Goal: Transaction & Acquisition: Subscribe to service/newsletter

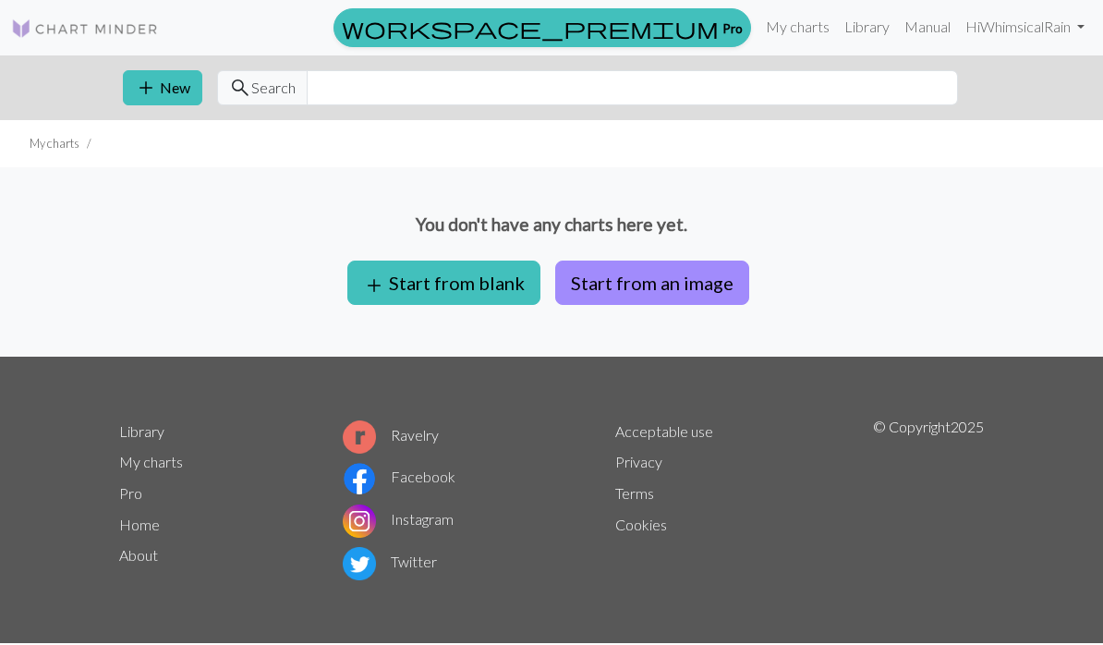
click at [698, 29] on span "workspace_premium" at bounding box center [530, 28] width 377 height 26
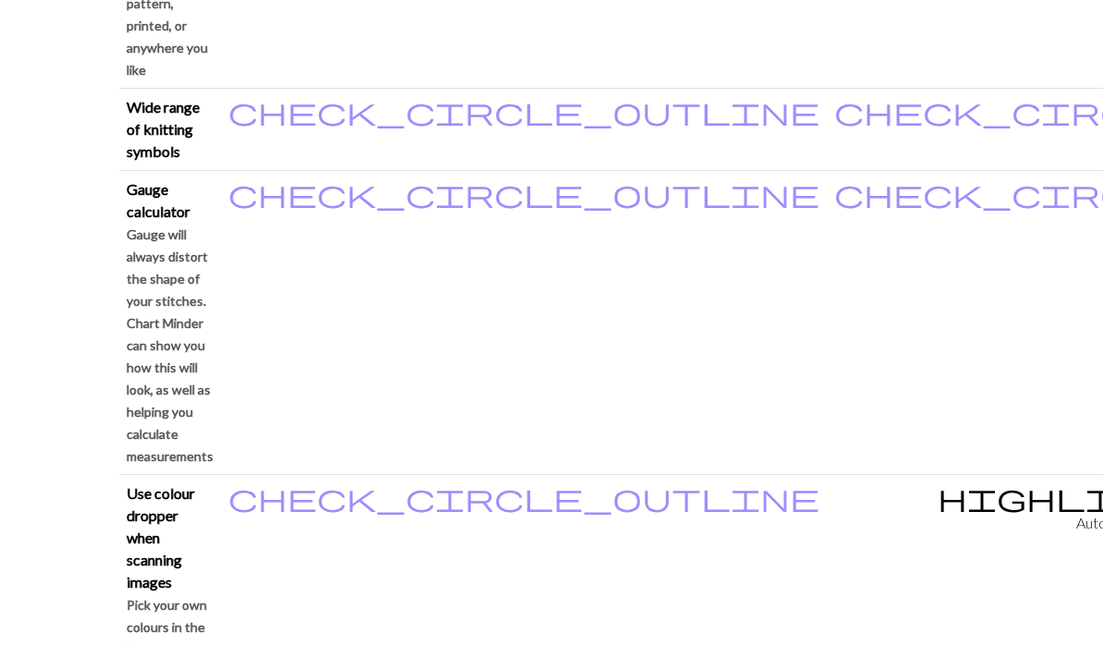
scroll to position [1675, 0]
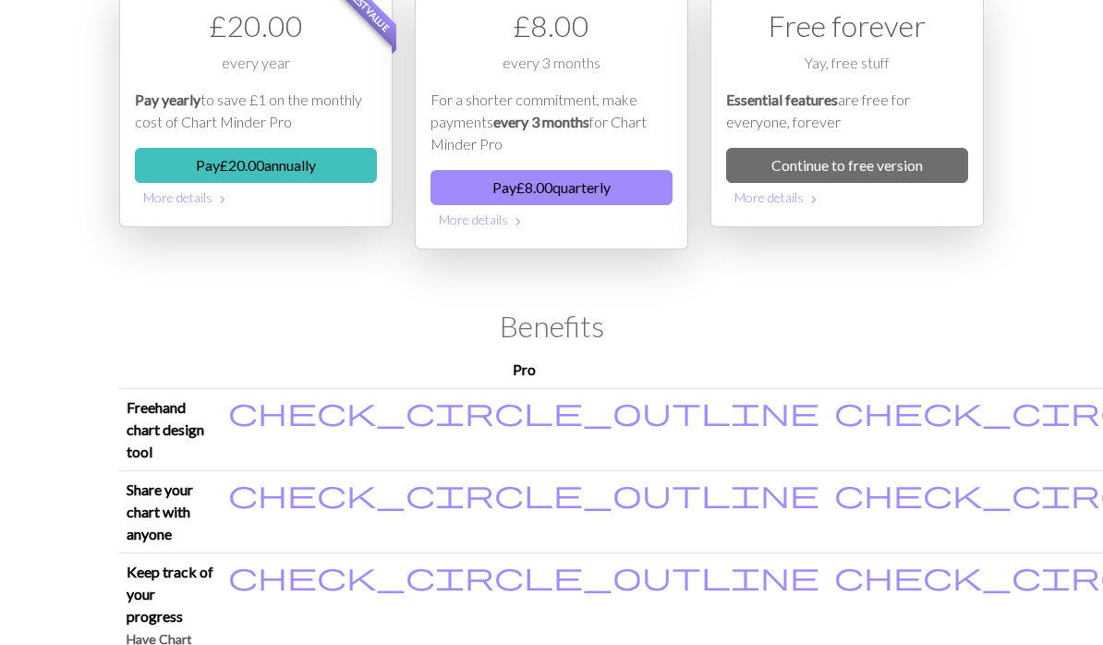
scroll to position [0, 0]
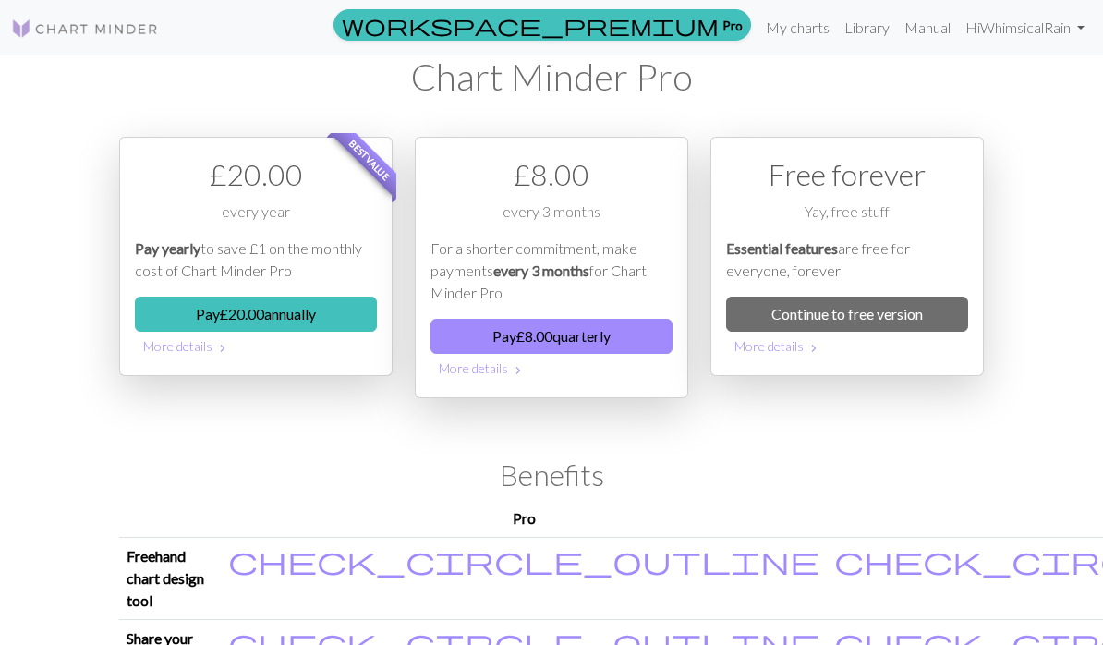
click at [487, 337] on button "Pay £ 8.00 quarterly" at bounding box center [551, 336] width 242 height 35
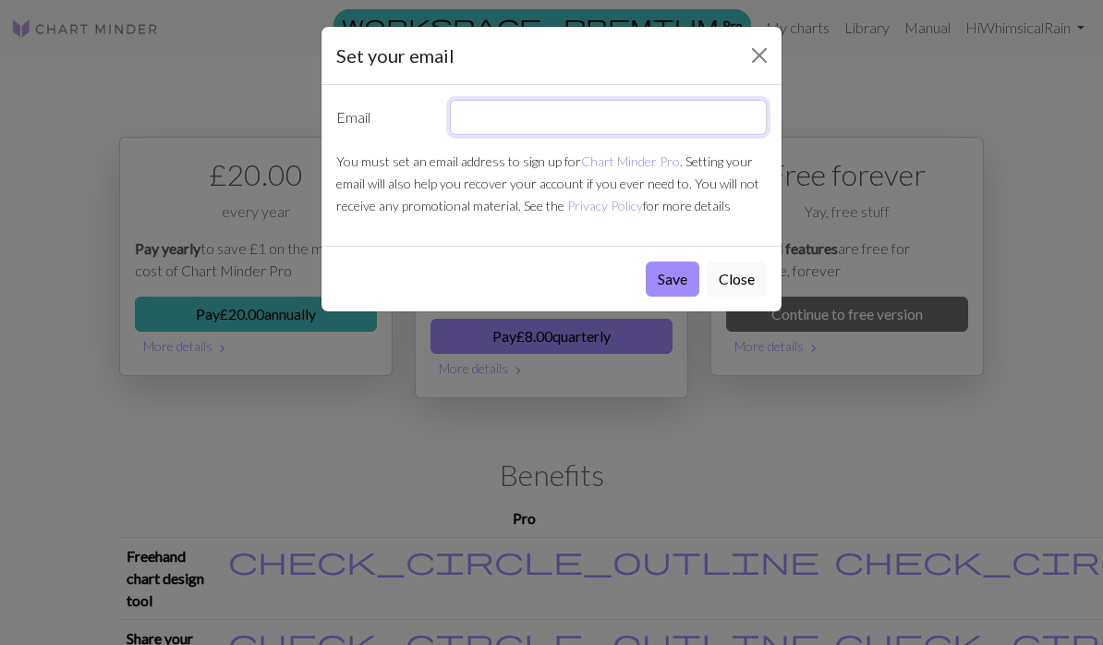
click at [513, 111] on input "text" at bounding box center [609, 117] width 318 height 35
type input "[EMAIL_ADDRESS][DOMAIN_NAME]"
click at [660, 269] on button "Save" at bounding box center [673, 278] width 54 height 35
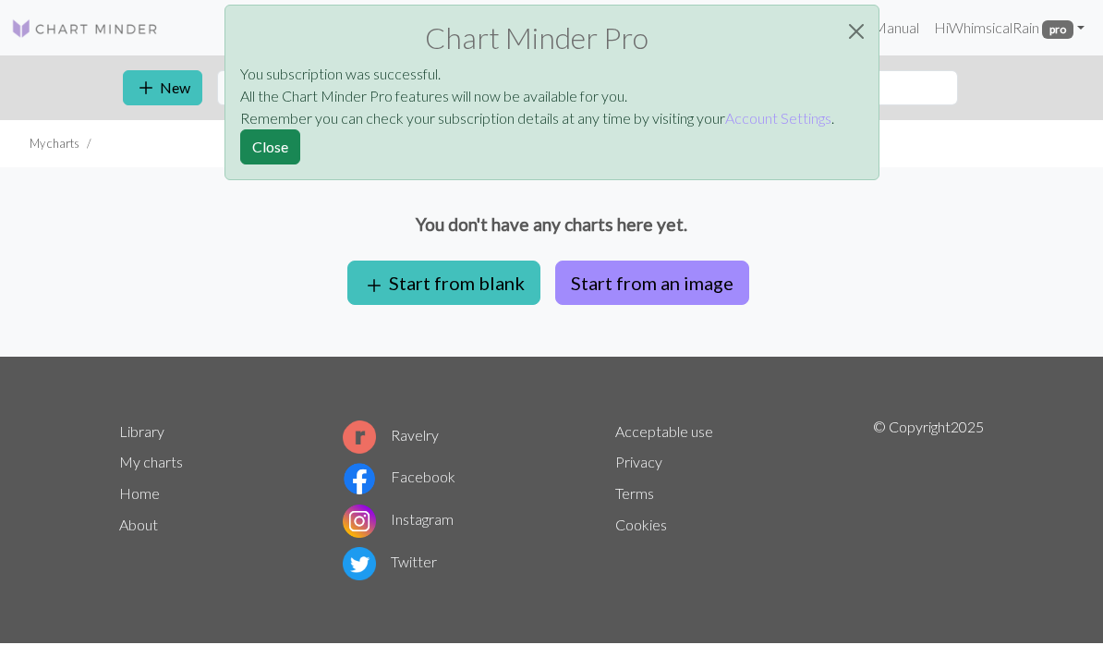
click at [264, 144] on button "Close" at bounding box center [270, 146] width 60 height 35
